Goal: Task Accomplishment & Management: Manage account settings

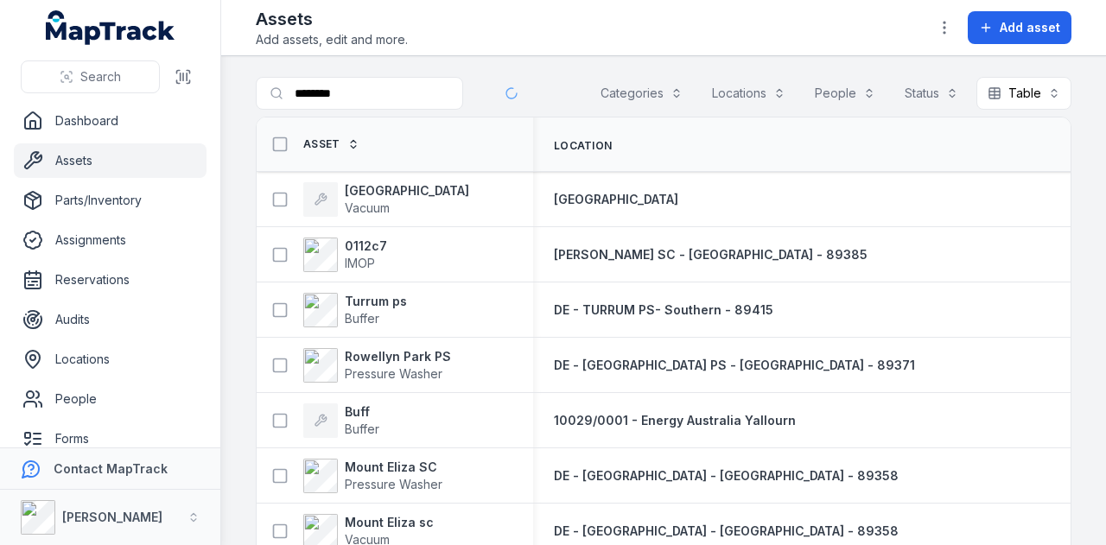
type input "********"
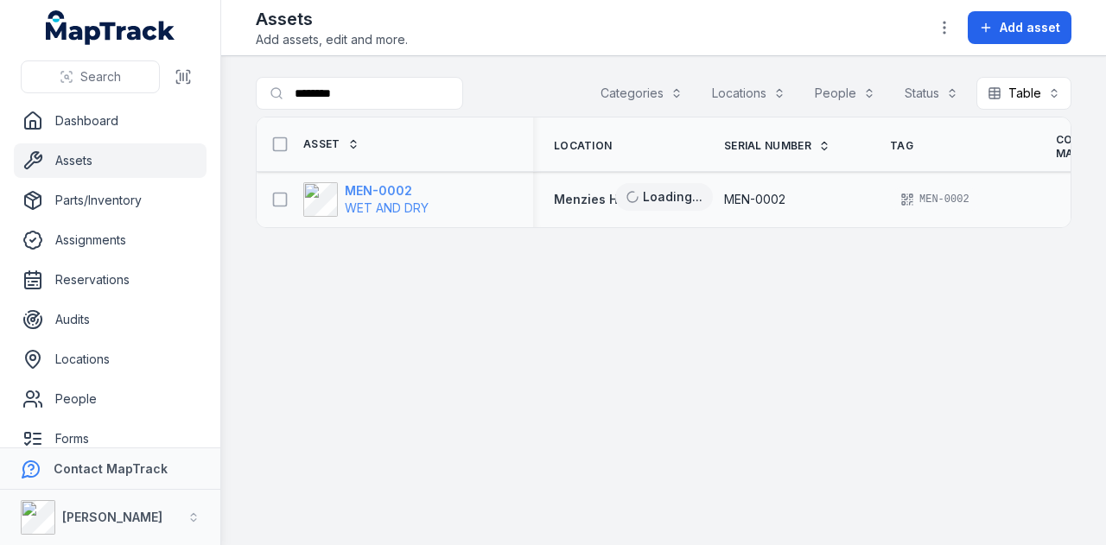
click at [400, 196] on strong "MEN-0002" at bounding box center [387, 190] width 84 height 17
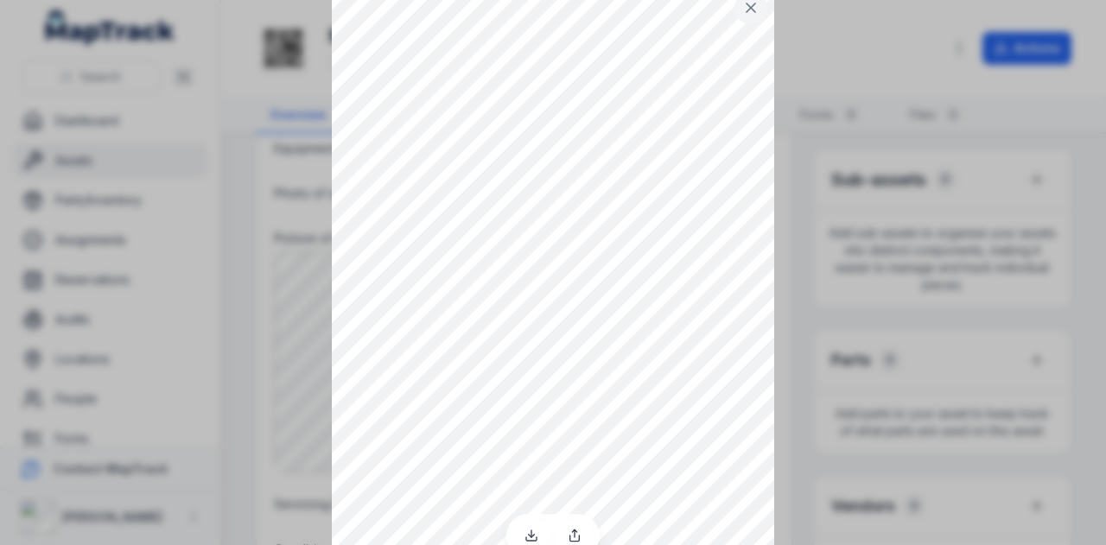
scroll to position [72, 0]
click at [1086, 122] on div at bounding box center [553, 200] width 1106 height 545
click at [837, 73] on div at bounding box center [553, 200] width 1106 height 545
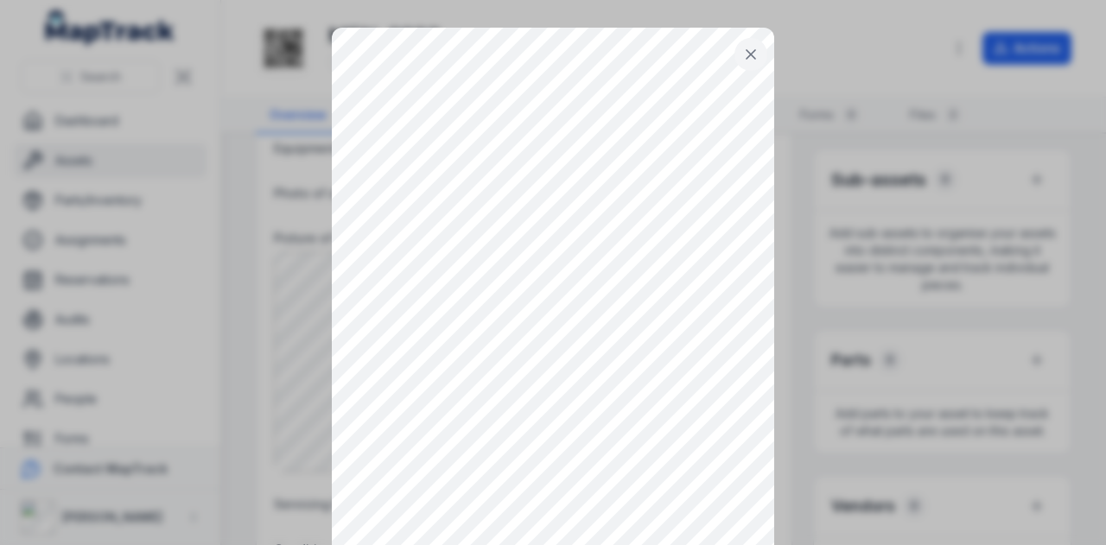
click at [756, 57] on button at bounding box center [750, 54] width 33 height 33
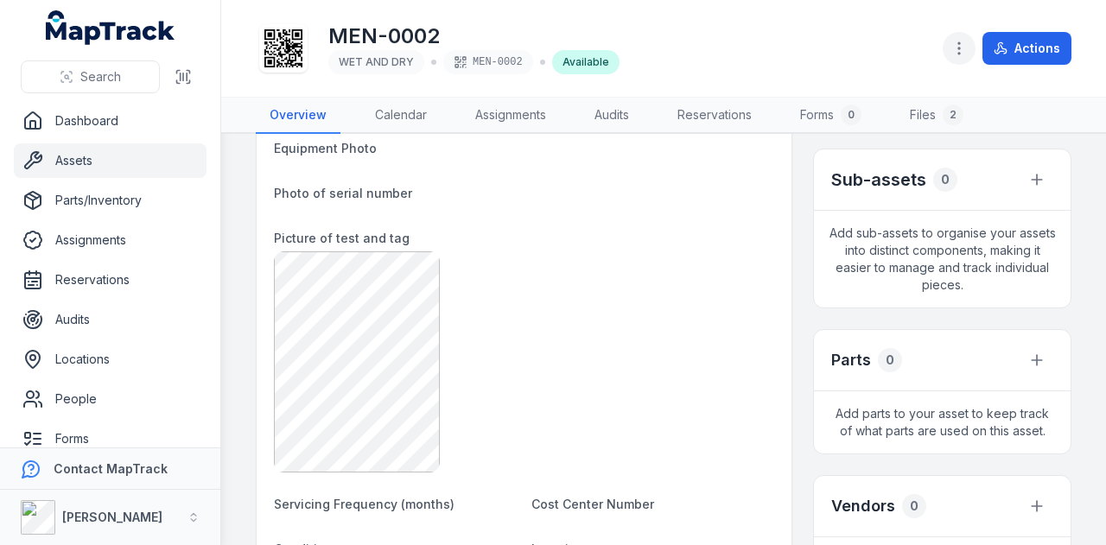
click at [950, 42] on button "button" at bounding box center [959, 48] width 33 height 33
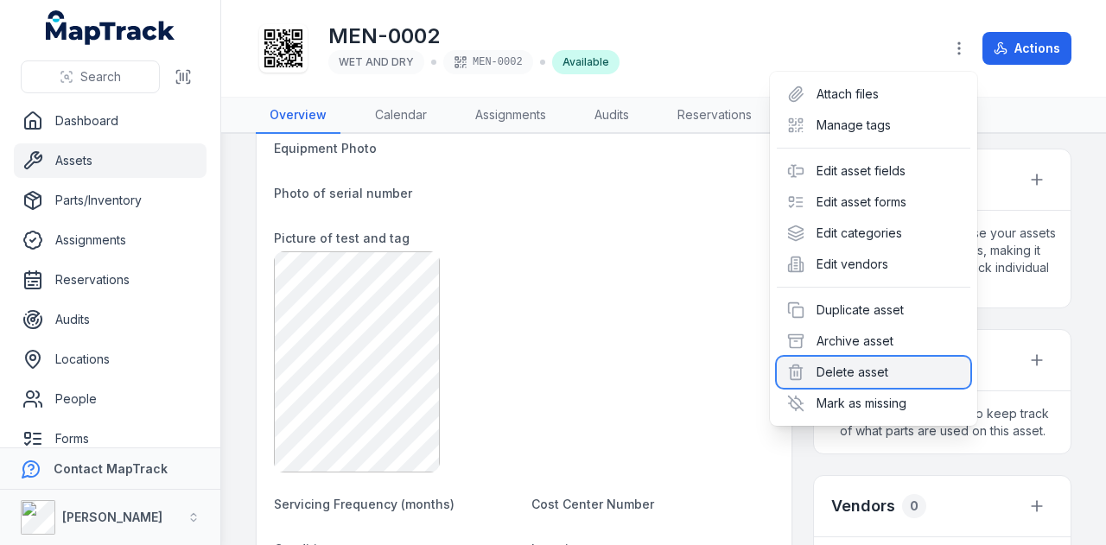
click at [920, 364] on div "Delete asset" at bounding box center [874, 372] width 194 height 31
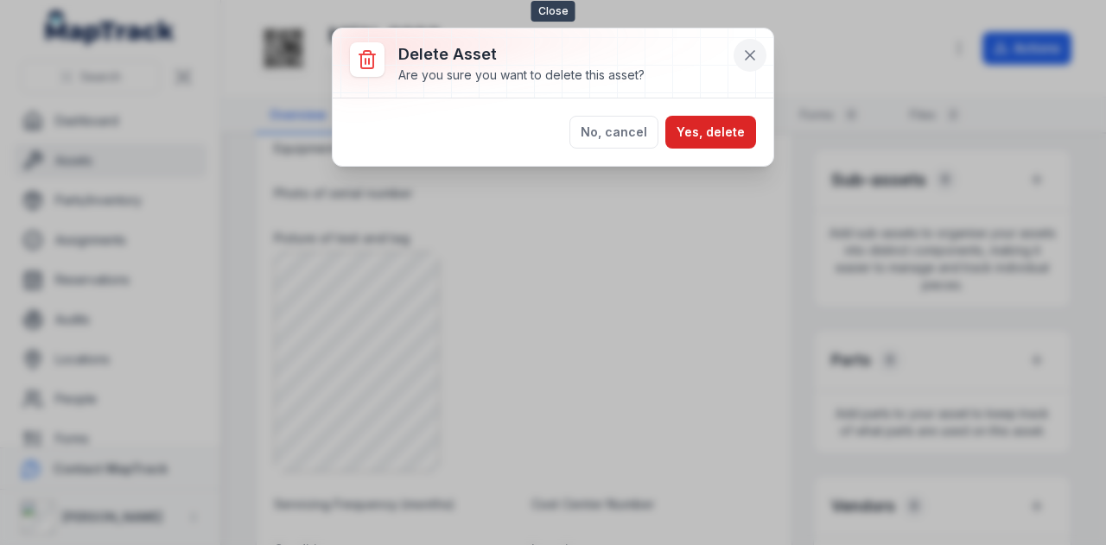
click at [752, 43] on button at bounding box center [750, 55] width 33 height 33
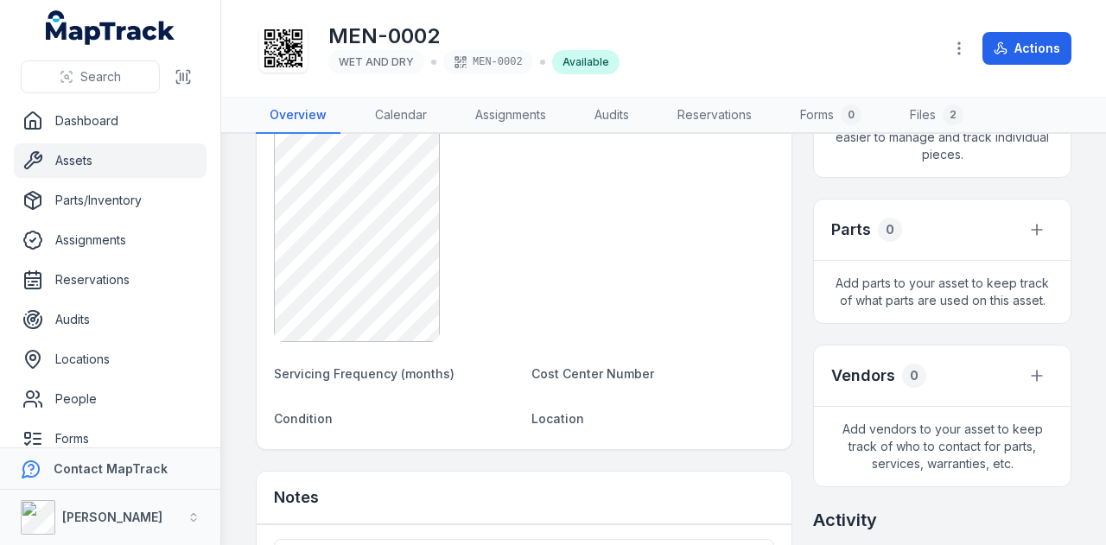
scroll to position [691, 0]
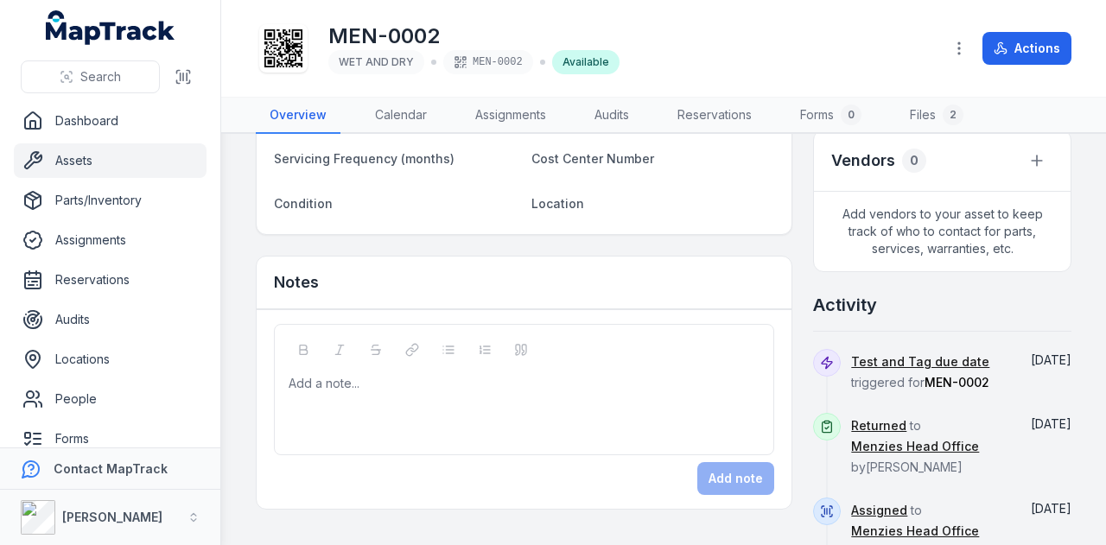
click at [567, 405] on div "Add a note..." at bounding box center [524, 409] width 471 height 69
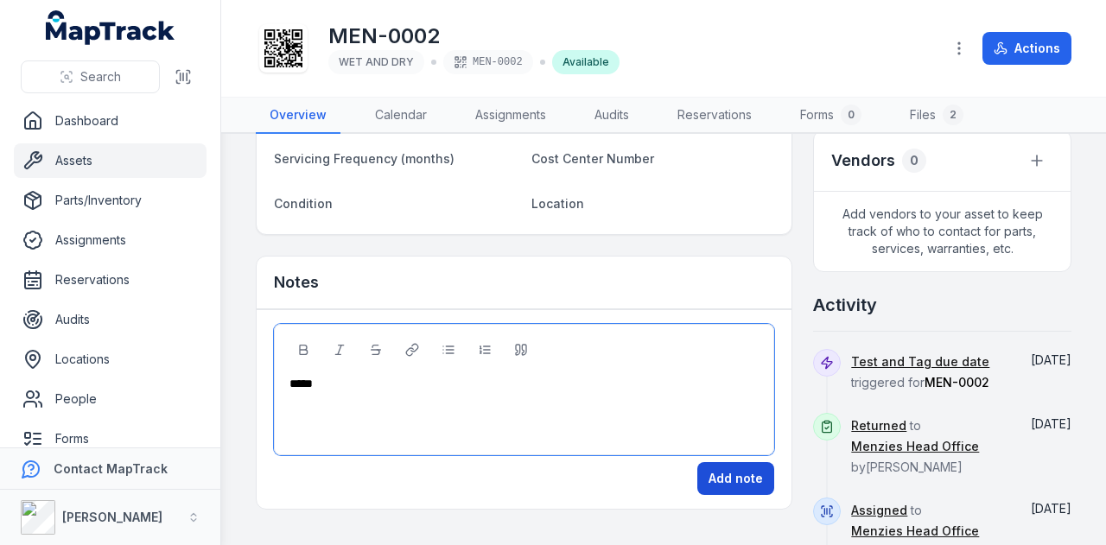
click at [729, 472] on button "Add note" at bounding box center [735, 478] width 77 height 33
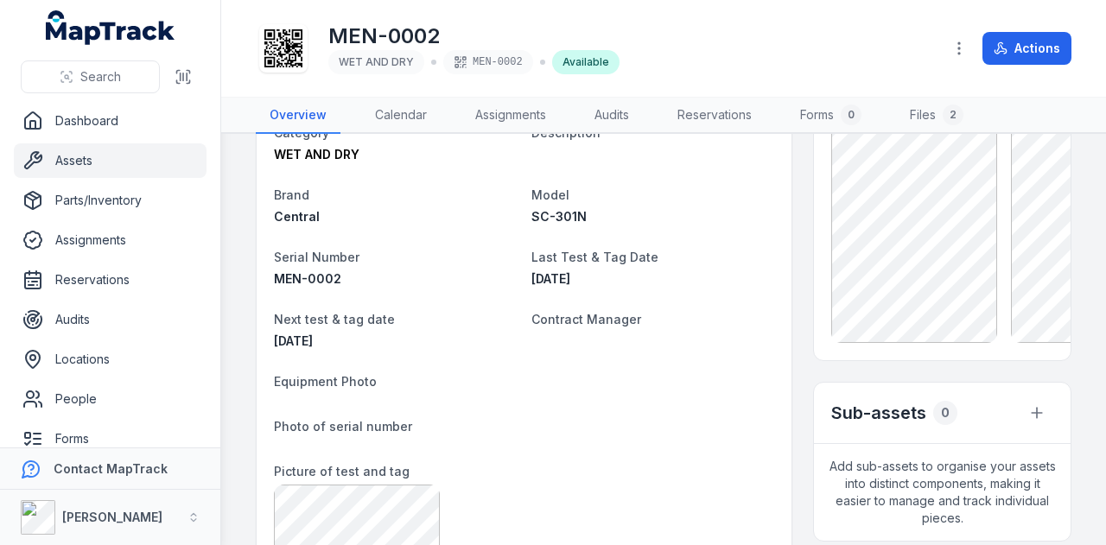
scroll to position [0, 0]
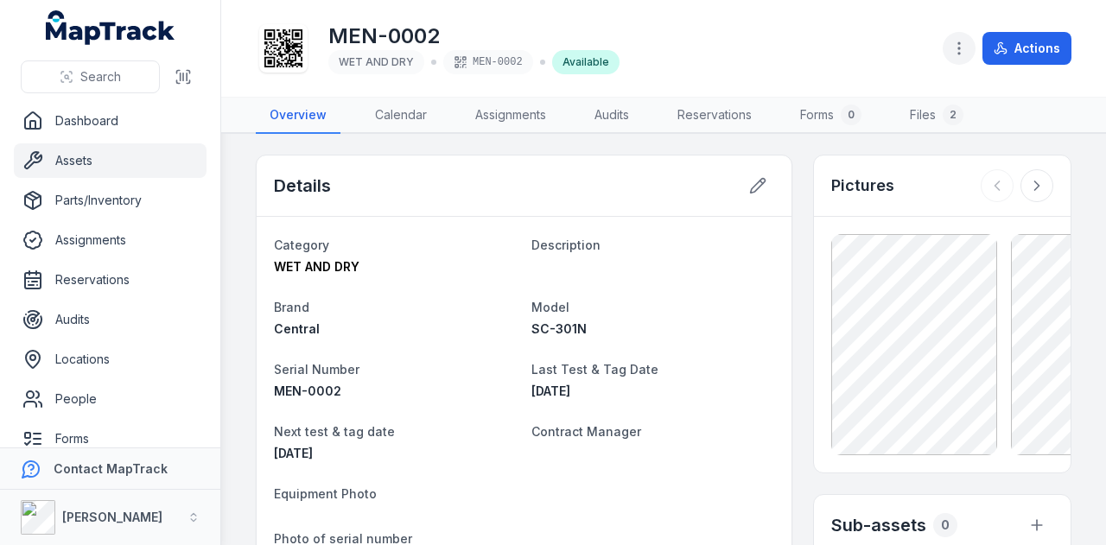
click at [957, 49] on icon "button" at bounding box center [958, 48] width 17 height 17
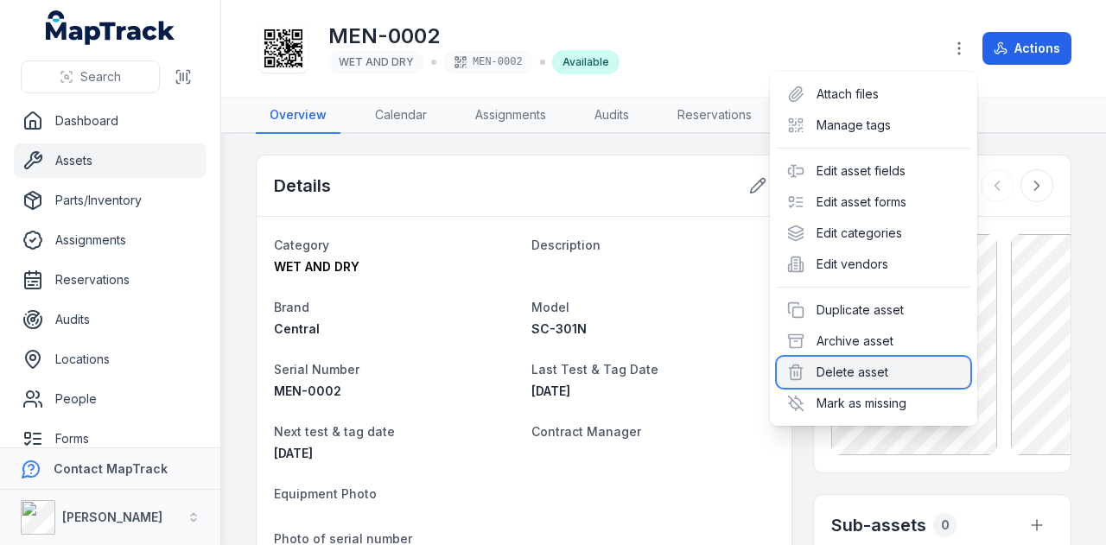
click at [851, 368] on div "Delete asset" at bounding box center [874, 372] width 194 height 31
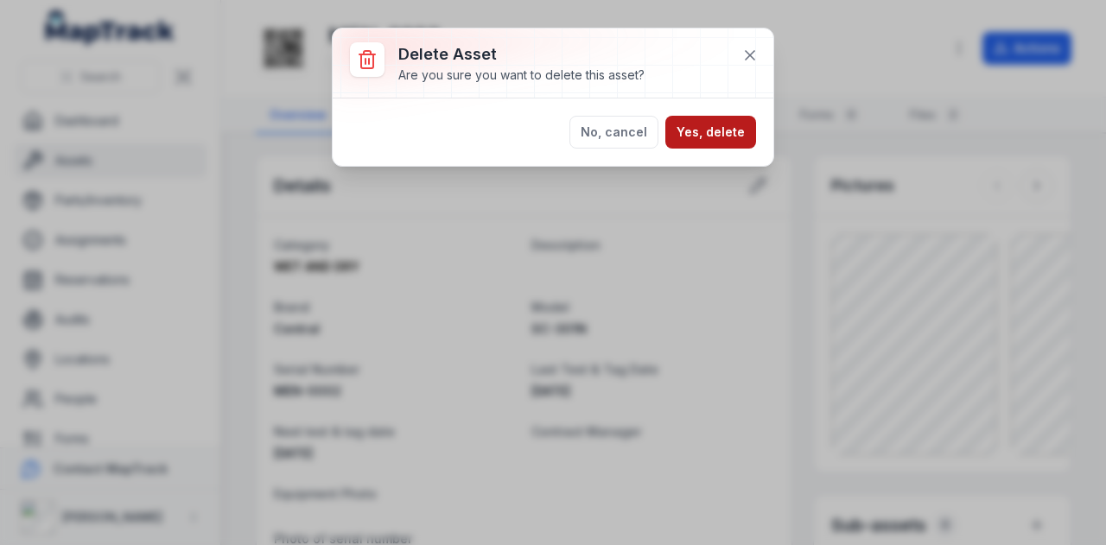
click at [695, 127] on button "Yes, delete" at bounding box center [710, 132] width 91 height 33
